Goal: Find specific page/section: Find specific page/section

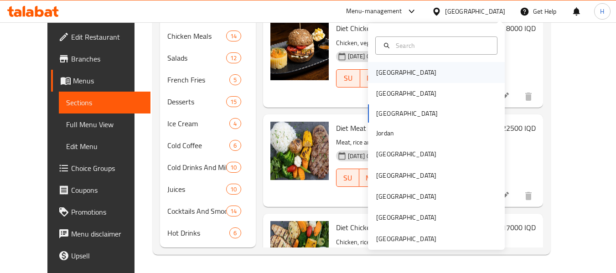
scroll to position [435, 0]
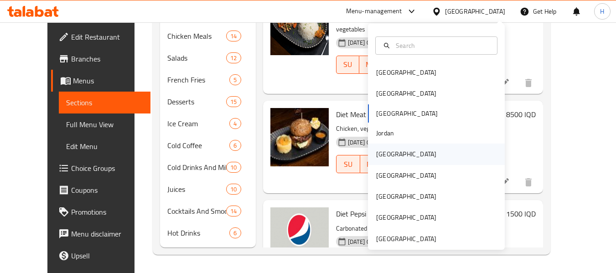
click at [395, 161] on div "[GEOGRAPHIC_DATA]" at bounding box center [406, 154] width 75 height 21
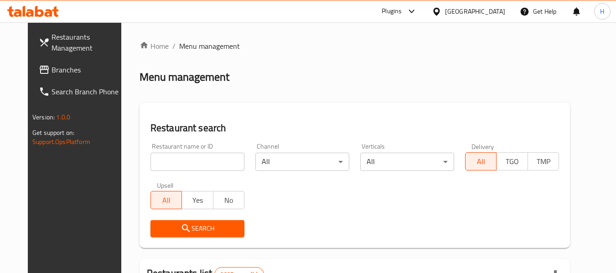
click at [188, 169] on input "search" at bounding box center [197, 162] width 94 height 18
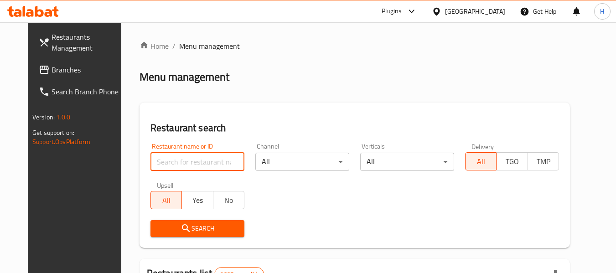
paste input ": 661952"
click button "Search" at bounding box center [197, 228] width 94 height 17
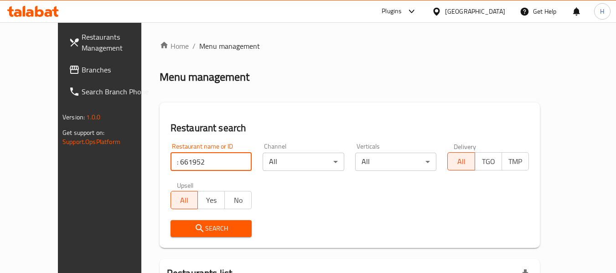
click at [170, 161] on input ": 661952" at bounding box center [211, 162] width 82 height 18
type input "661952"
click button "Search" at bounding box center [211, 228] width 82 height 17
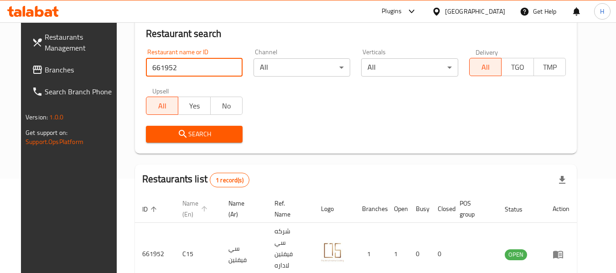
scroll to position [122, 0]
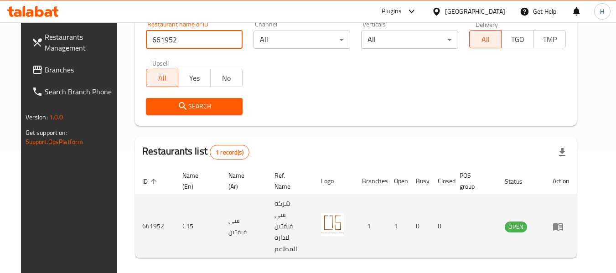
click at [561, 225] on icon "enhanced table" at bounding box center [559, 227] width 3 height 4
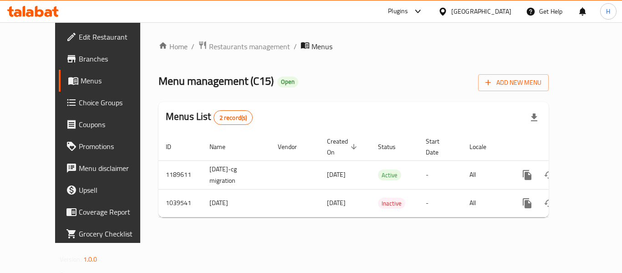
click at [79, 32] on span "Edit Restaurant" at bounding box center [115, 36] width 73 height 11
